Goal: Browse casually: Explore the website without a specific task or goal

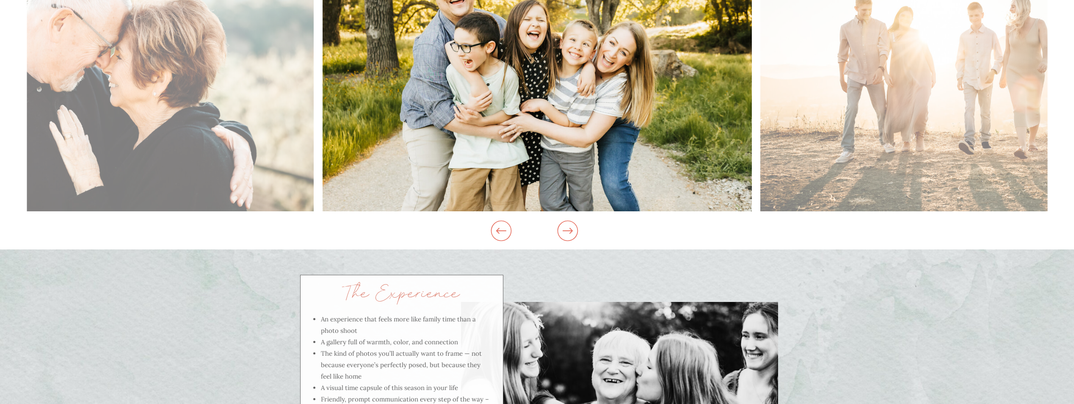
scroll to position [804, 0]
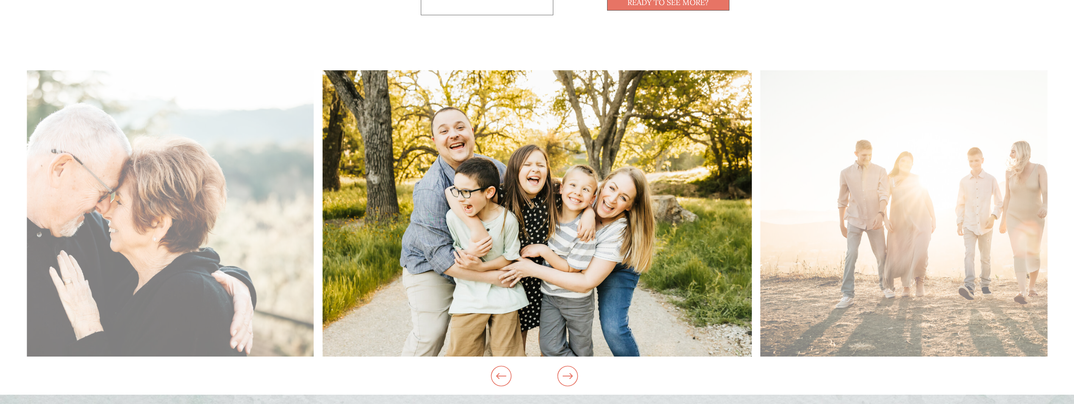
click at [136, 225] on img at bounding box center [98, 213] width 429 height 286
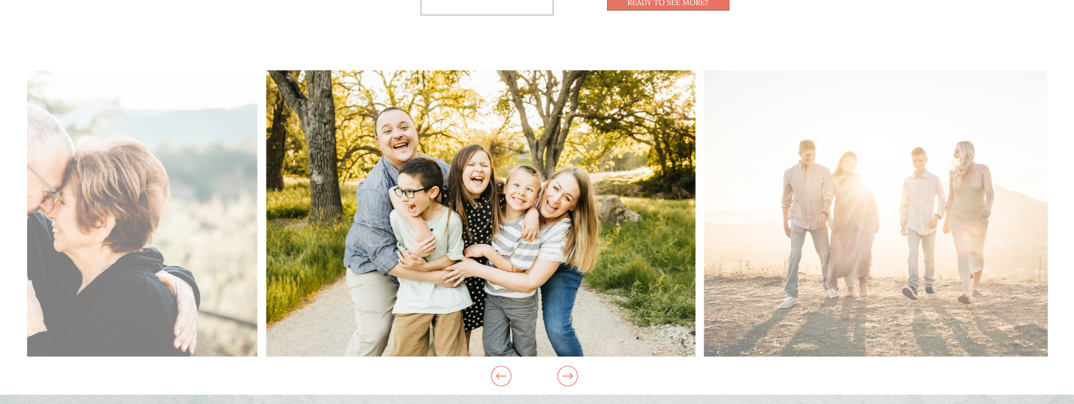
click at [123, 256] on img at bounding box center [42, 213] width 429 height 286
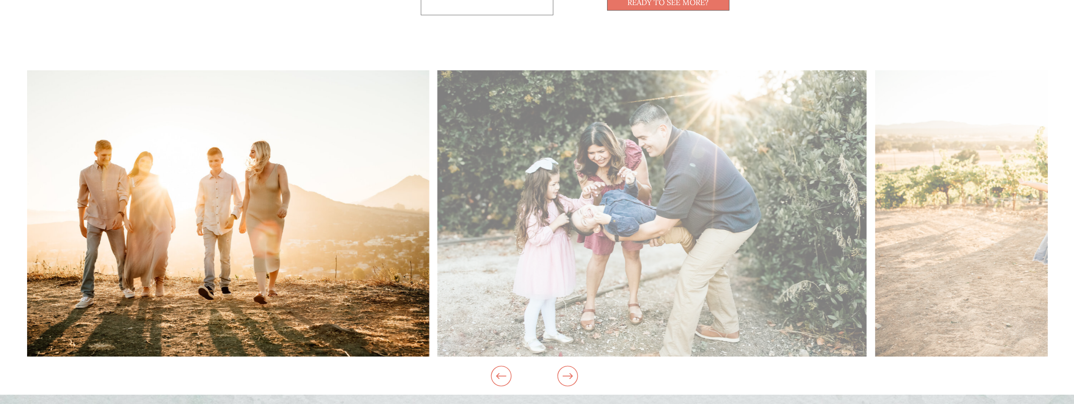
click at [283, 238] on img at bounding box center [214, 213] width 429 height 286
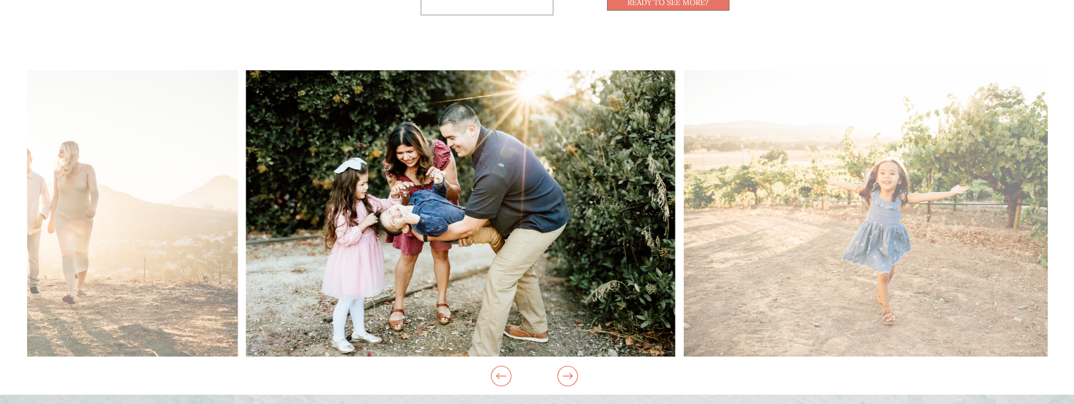
click at [409, 197] on img at bounding box center [460, 213] width 429 height 286
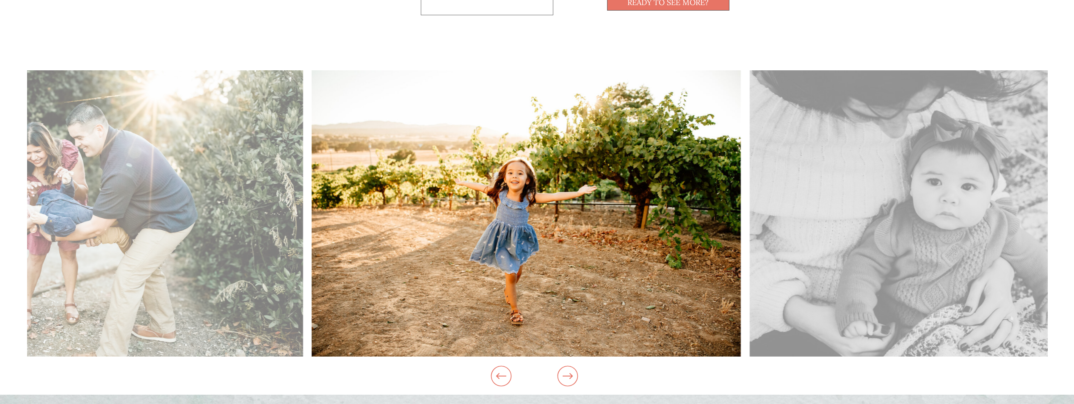
click at [368, 276] on img at bounding box center [525, 213] width 429 height 286
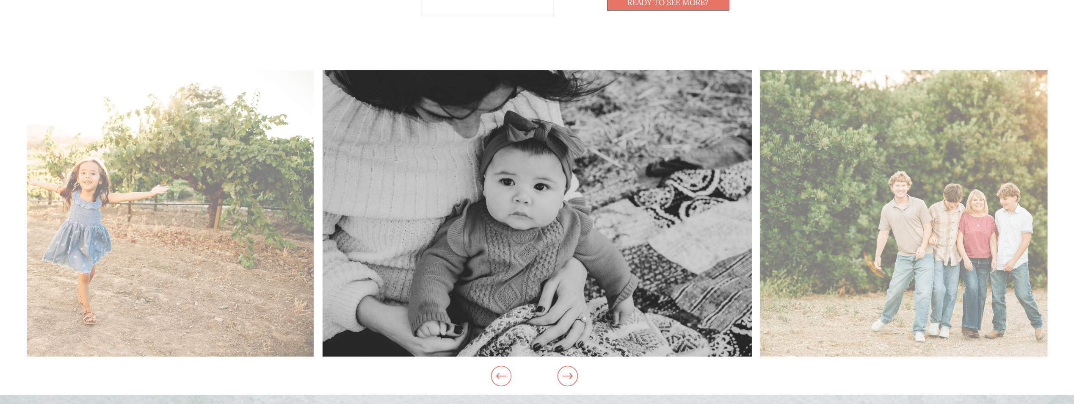
click at [353, 251] on img at bounding box center [536, 213] width 429 height 286
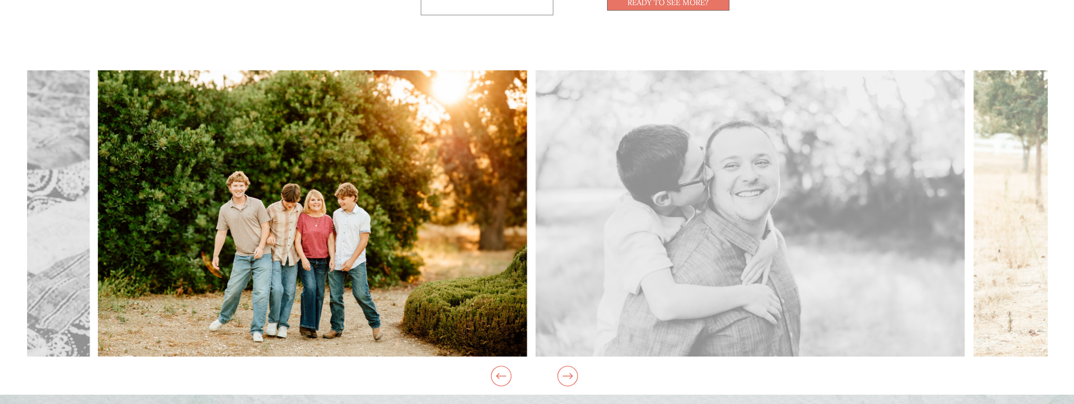
click at [453, 243] on img at bounding box center [312, 213] width 429 height 286
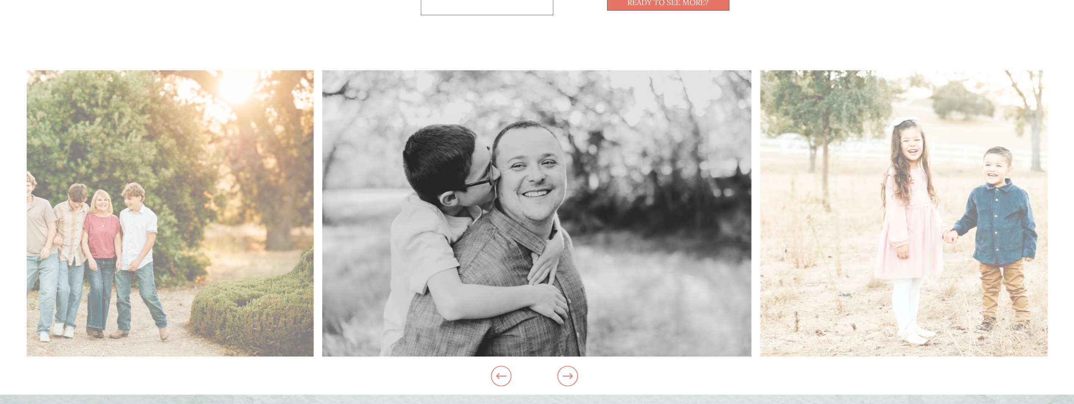
click at [455, 280] on img at bounding box center [536, 213] width 429 height 286
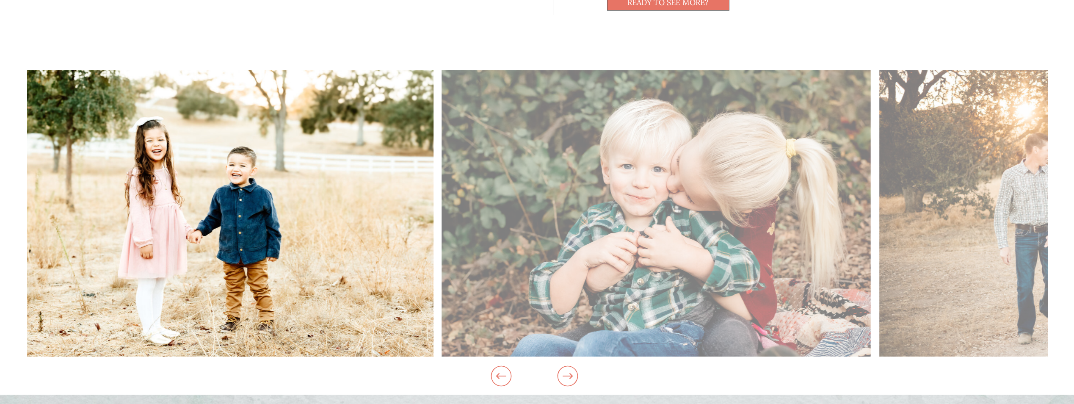
click at [395, 294] on img at bounding box center [218, 213] width 429 height 286
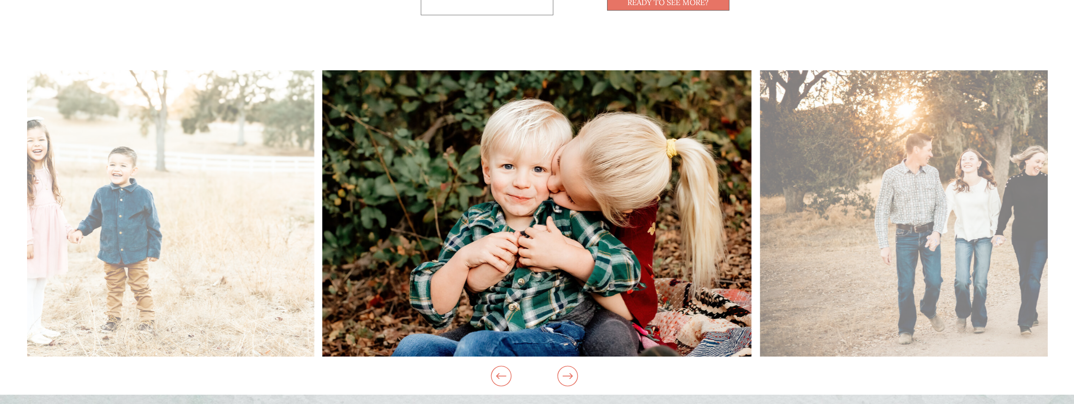
click at [345, 267] on img at bounding box center [536, 213] width 429 height 286
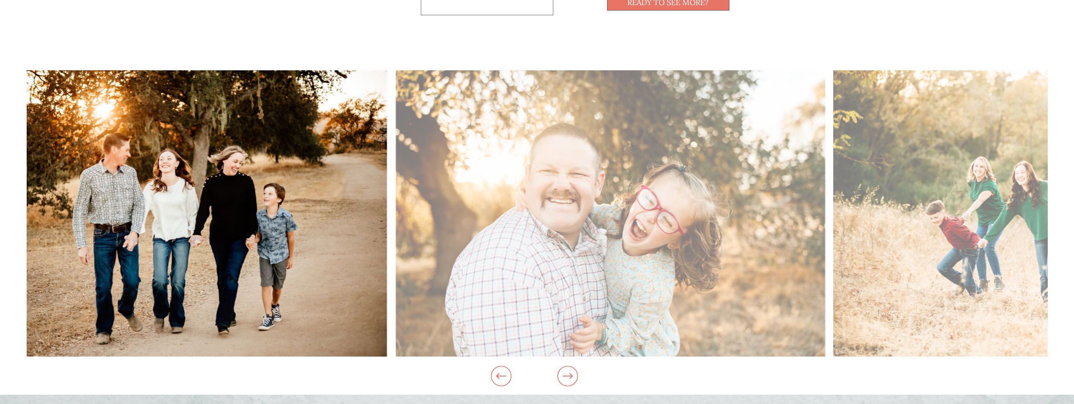
click at [276, 310] on img at bounding box center [172, 213] width 429 height 286
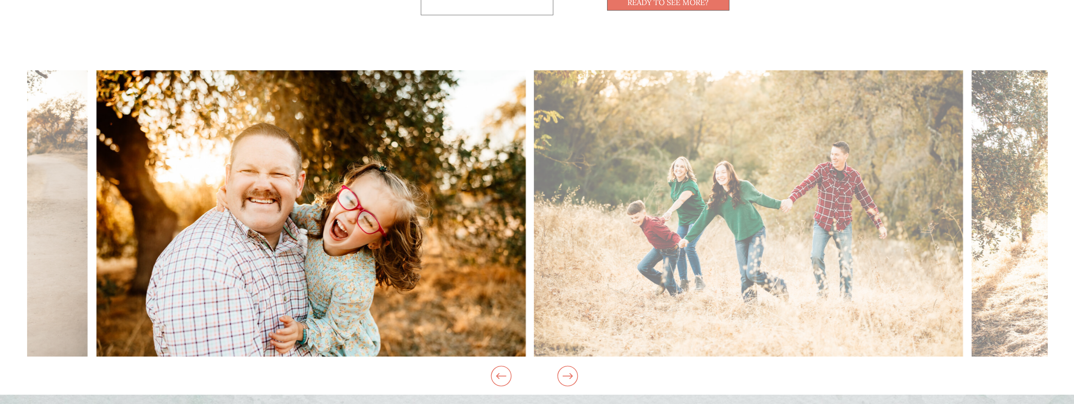
click at [331, 273] on img at bounding box center [310, 213] width 429 height 286
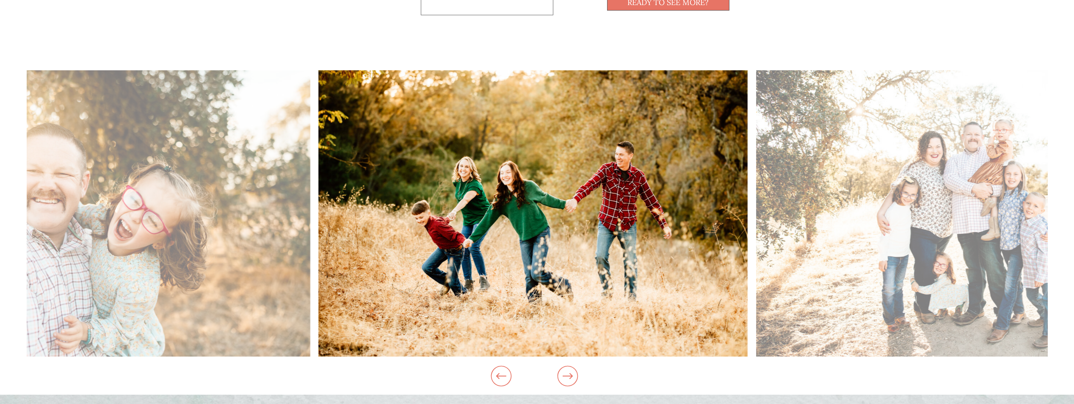
click at [318, 256] on img at bounding box center [532, 213] width 429 height 286
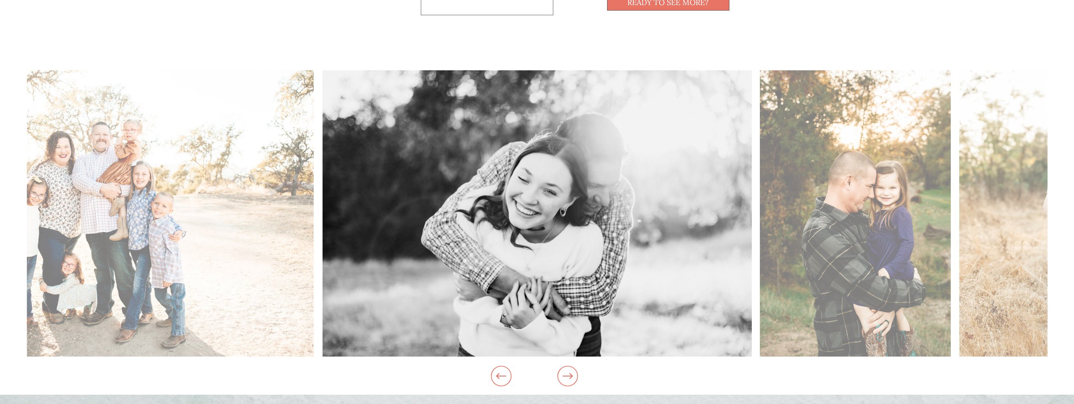
click at [357, 268] on img at bounding box center [536, 213] width 429 height 286
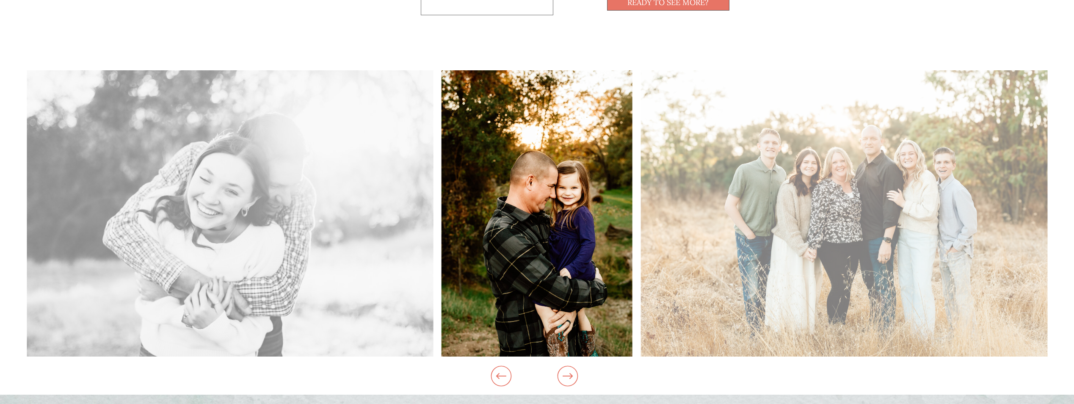
click at [441, 300] on img at bounding box center [536, 213] width 191 height 286
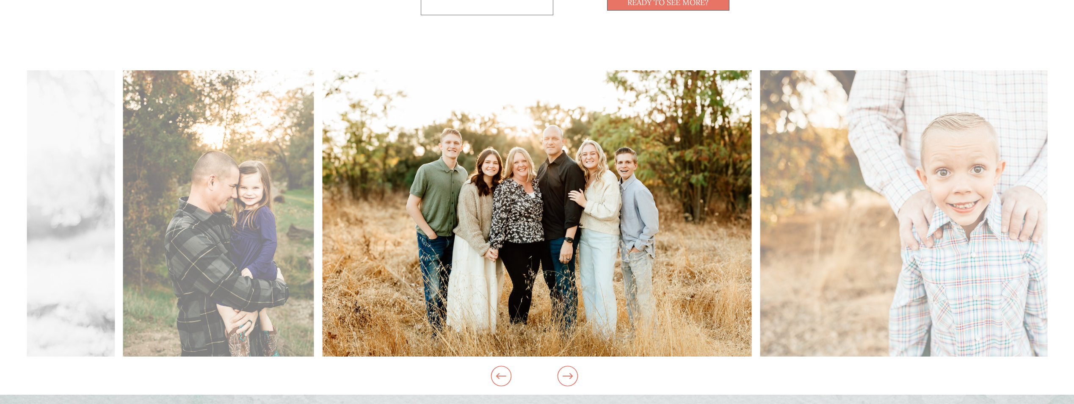
click at [323, 252] on img at bounding box center [537, 213] width 429 height 286
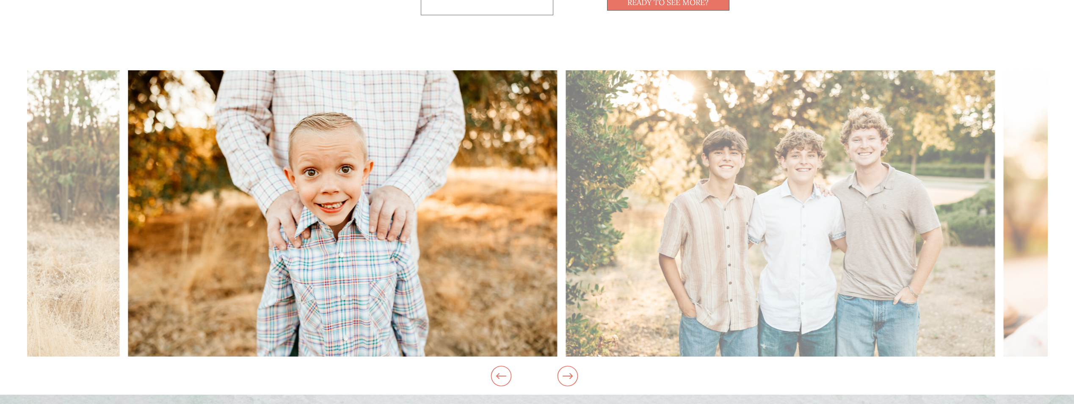
click at [248, 247] on img at bounding box center [342, 213] width 429 height 286
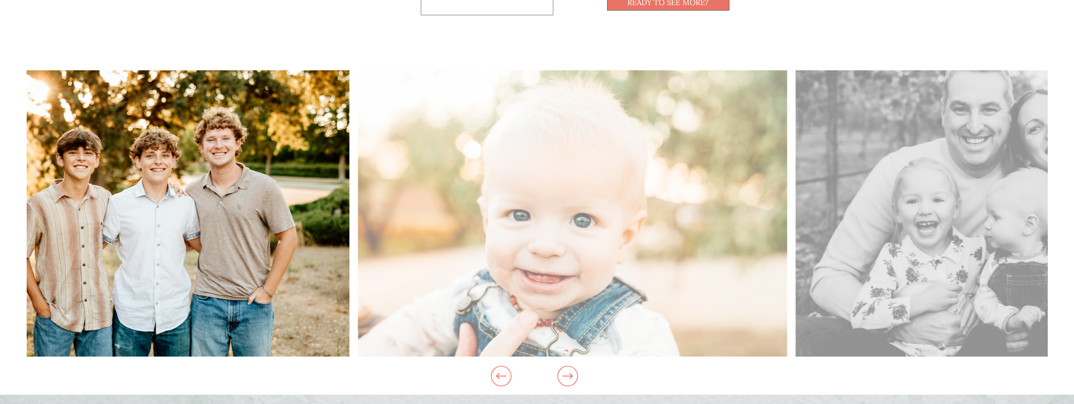
click at [223, 283] on img at bounding box center [134, 213] width 429 height 286
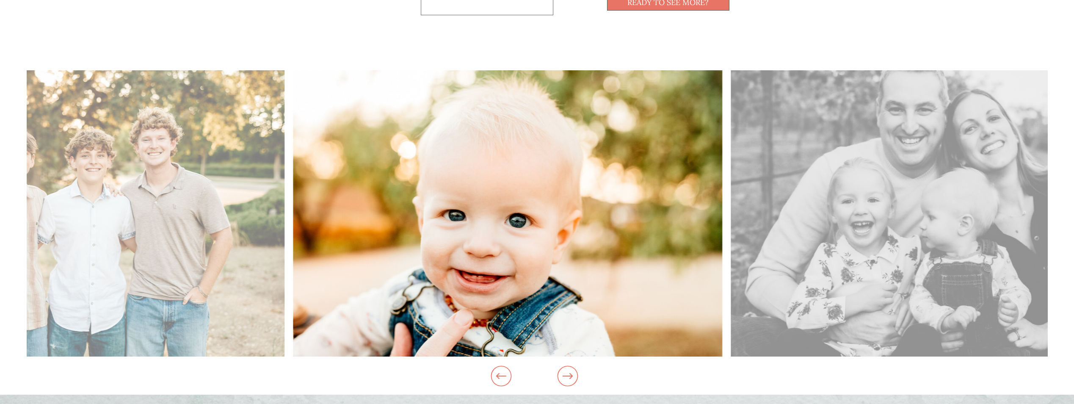
click at [293, 300] on img at bounding box center [507, 213] width 429 height 286
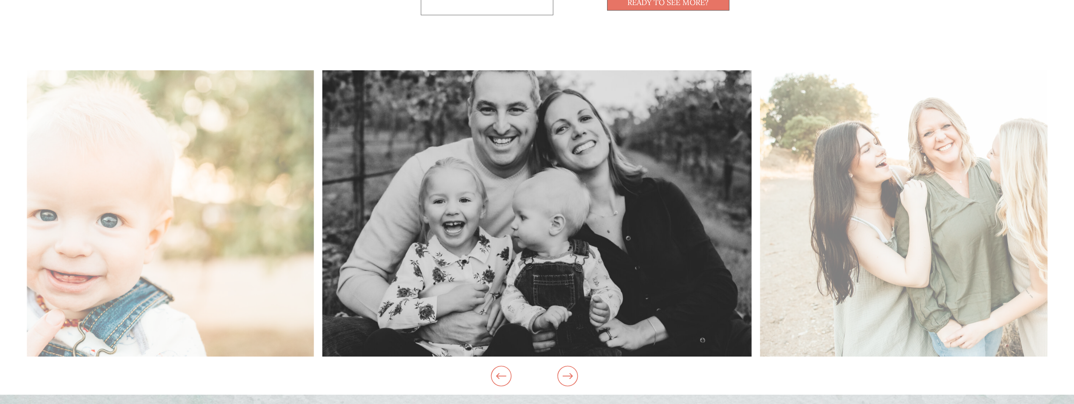
click at [322, 263] on img at bounding box center [536, 213] width 429 height 286
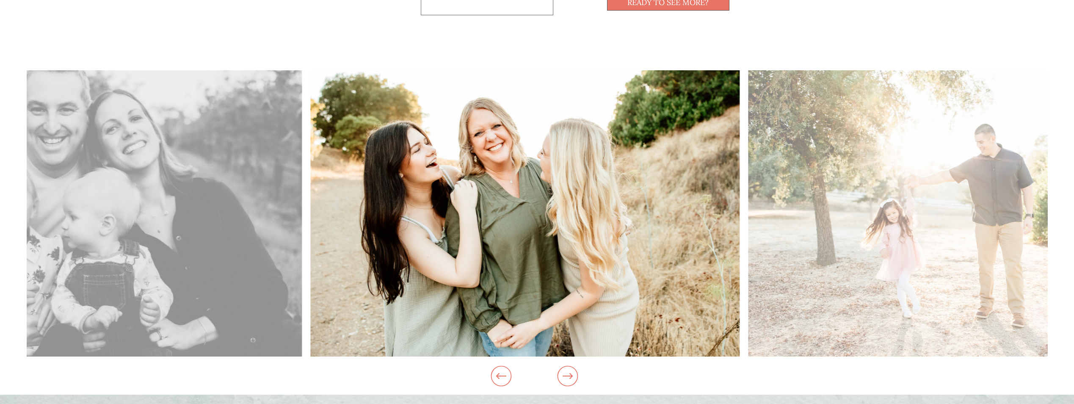
click at [310, 279] on img at bounding box center [524, 213] width 429 height 286
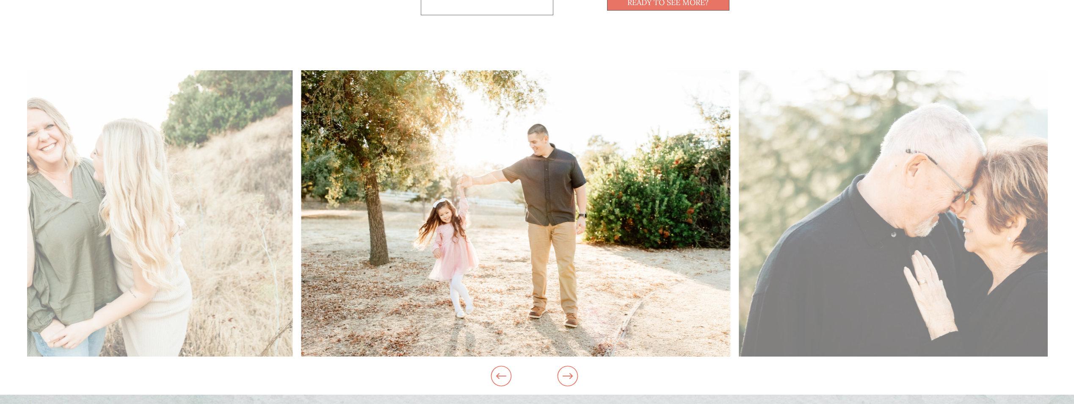
click at [301, 192] on img at bounding box center [515, 213] width 429 height 286
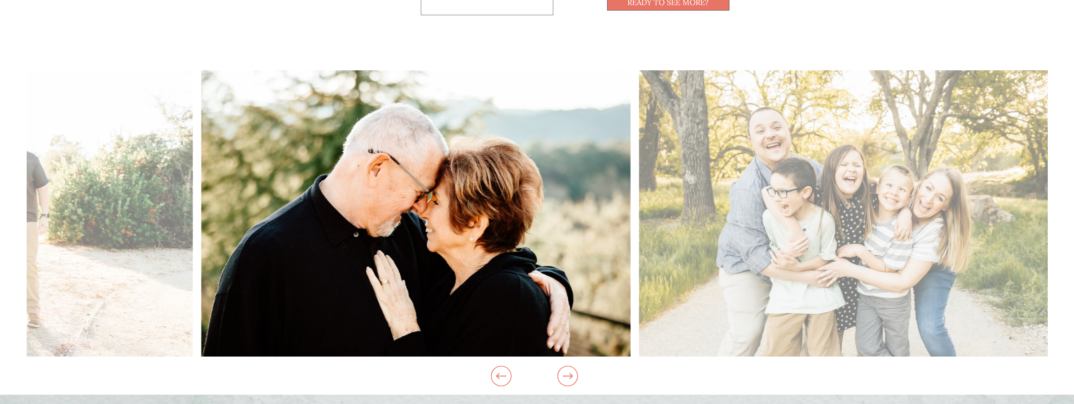
click at [258, 198] on img at bounding box center [415, 213] width 429 height 286
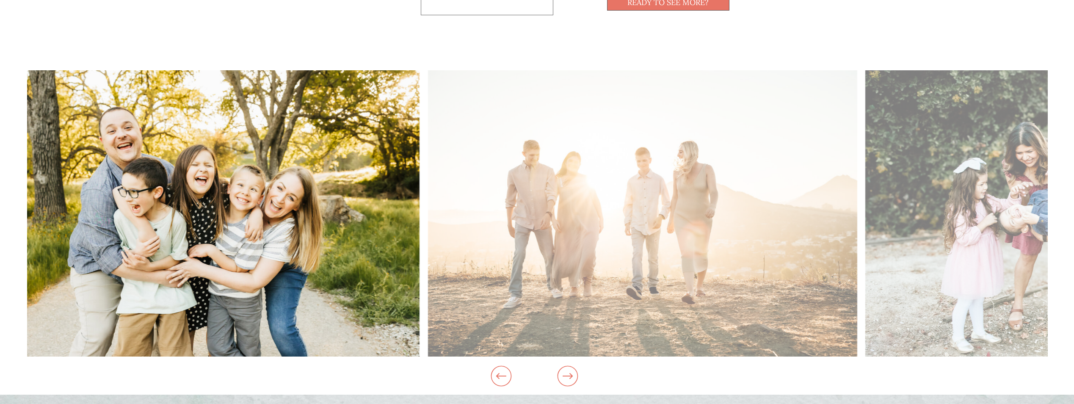
click at [254, 216] on img at bounding box center [204, 213] width 429 height 286
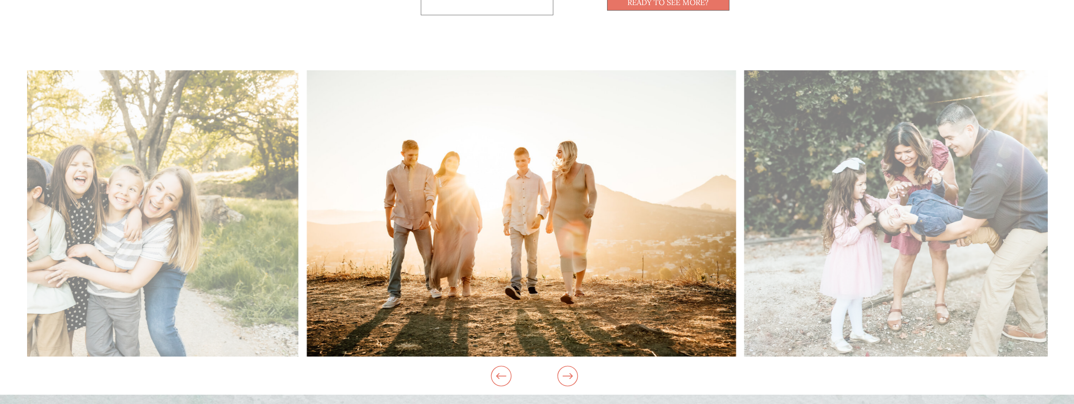
click at [306, 197] on img at bounding box center [520, 213] width 429 height 286
